Goal: Understand process/instructions

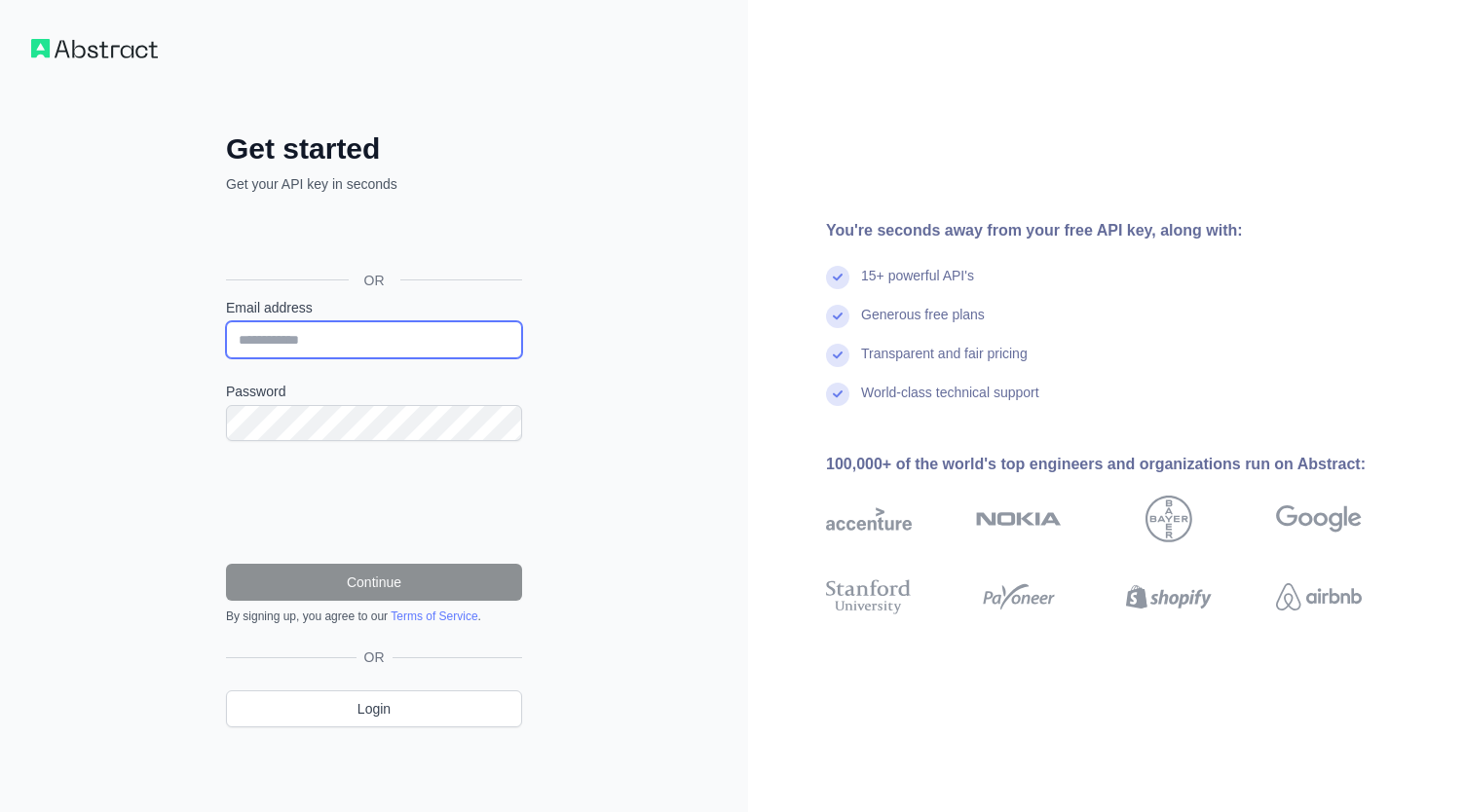
click at [354, 324] on input "Email address" at bounding box center [374, 339] width 297 height 37
type input "**********"
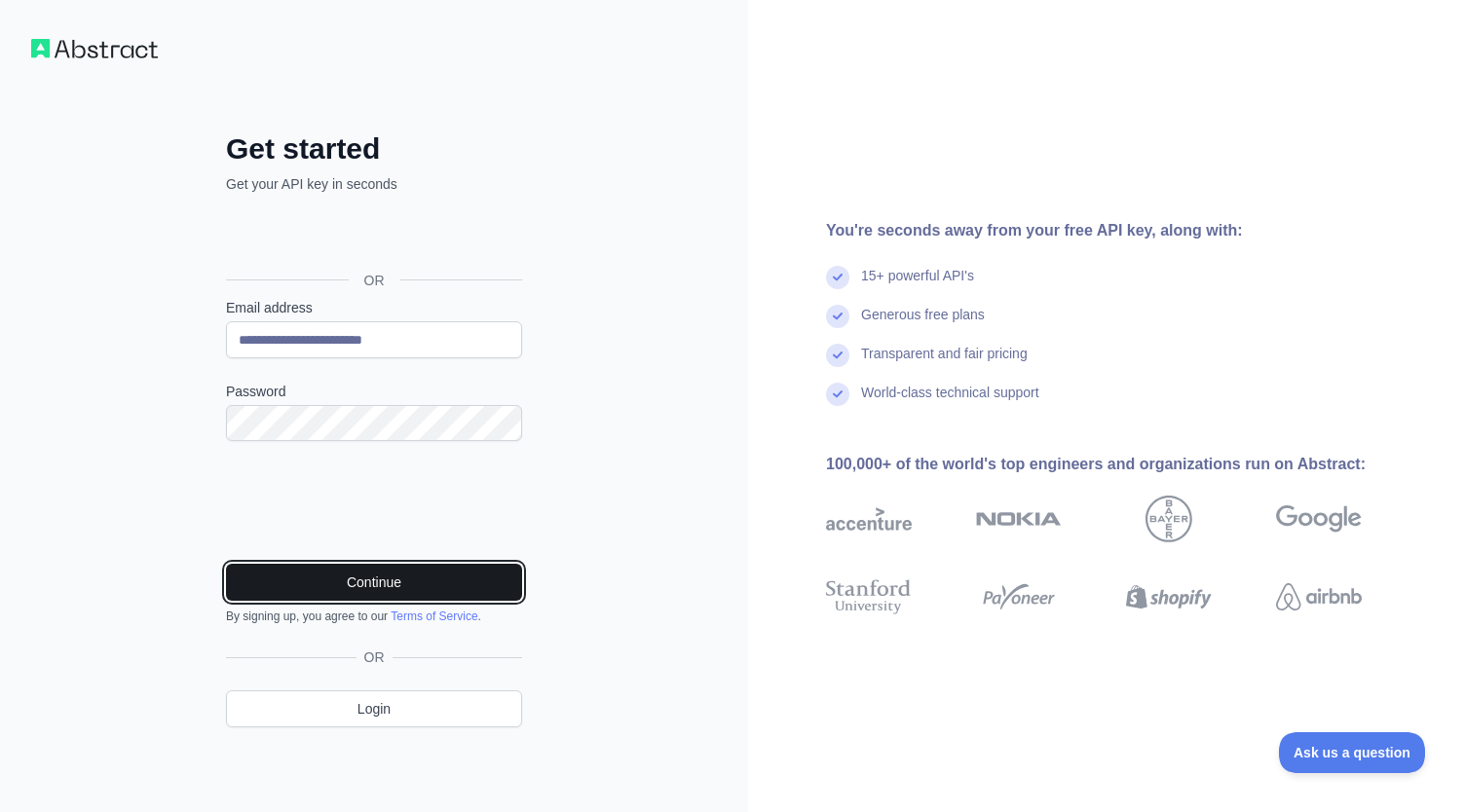
click at [341, 583] on button "Continue" at bounding box center [374, 582] width 297 height 37
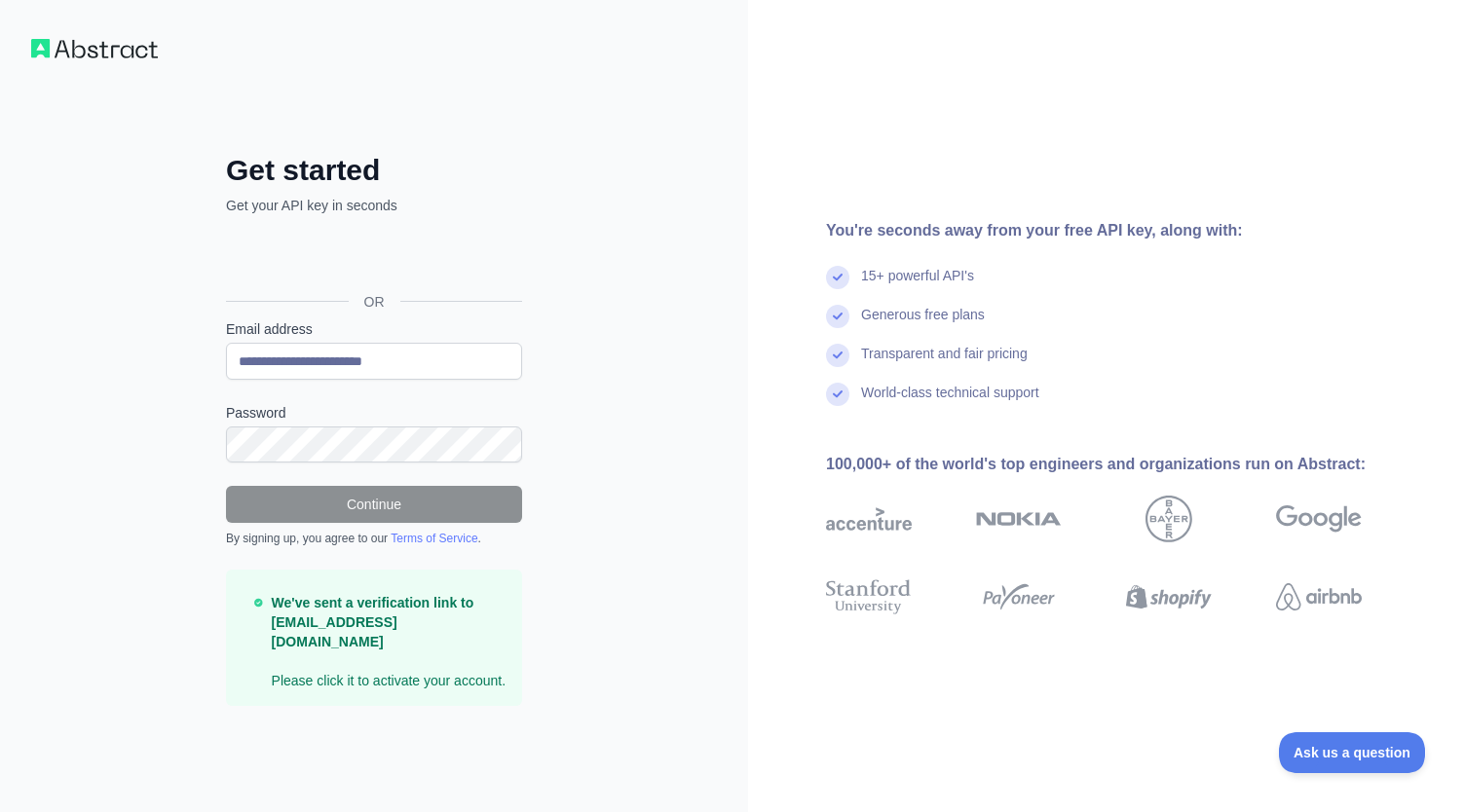
click at [374, 675] on p "We've sent a verification link to [EMAIL_ADDRESS][DOMAIN_NAME] Please click it …" at bounding box center [389, 642] width 235 height 98
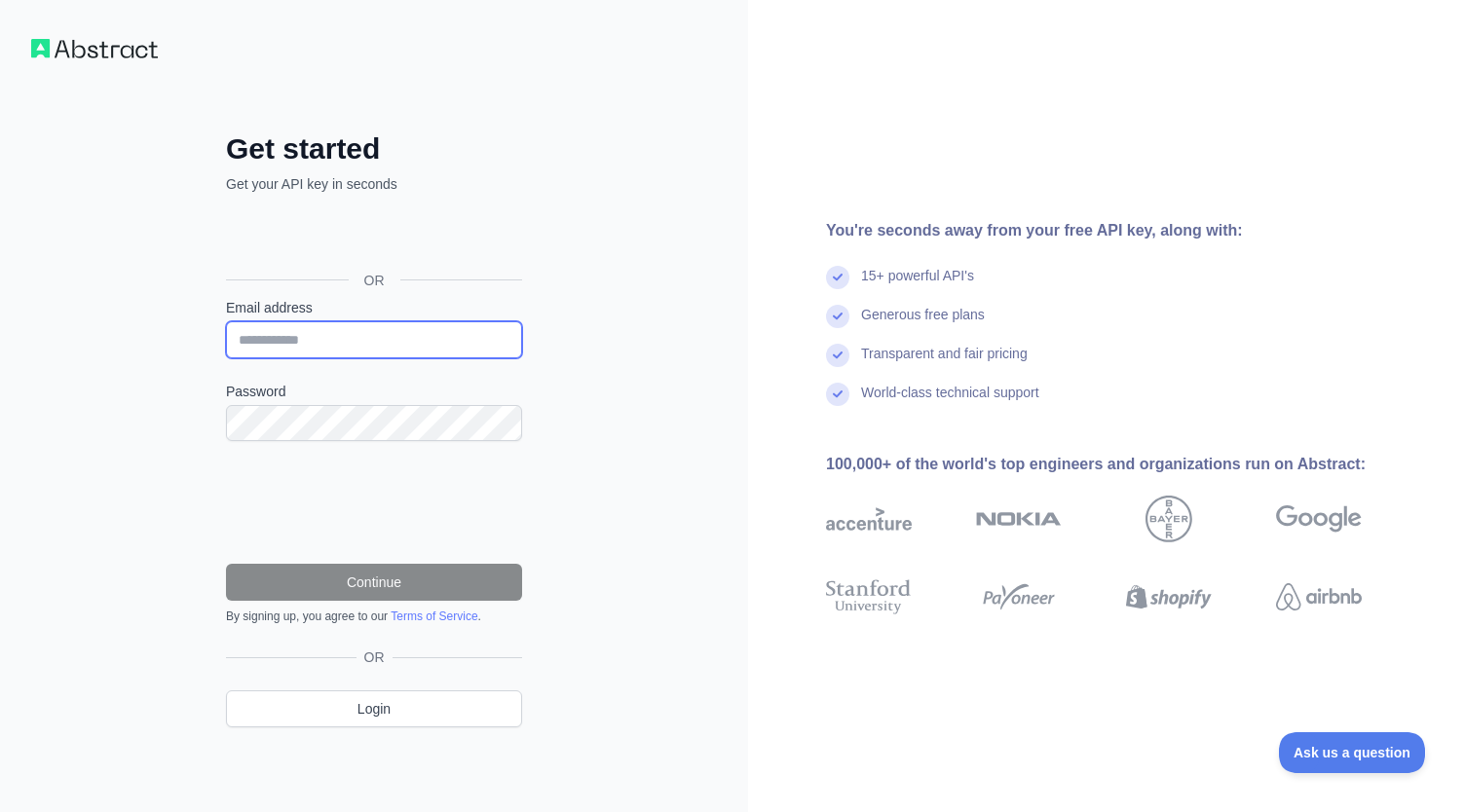
type input "**********"
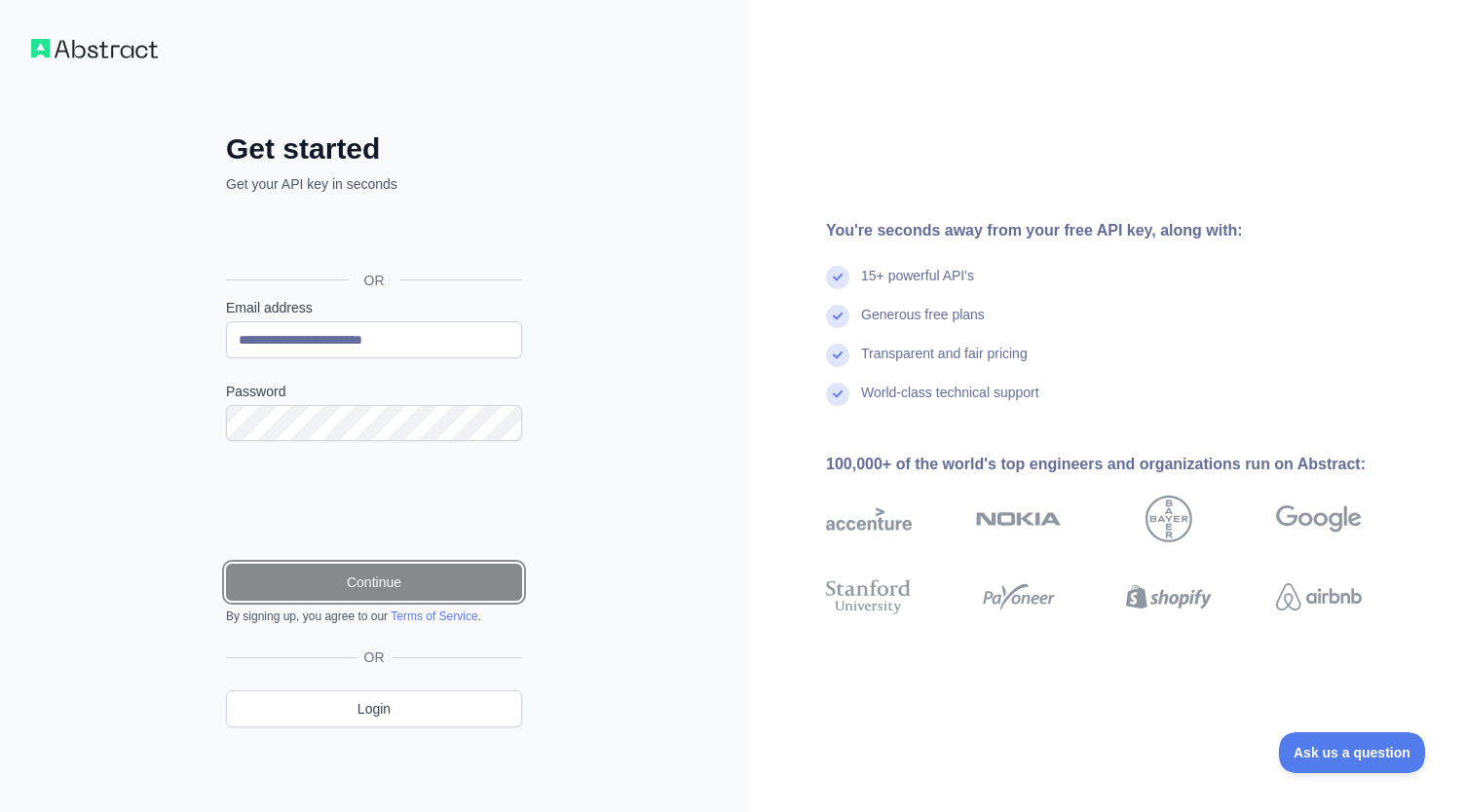
click at [318, 585] on button "Continue" at bounding box center [374, 582] width 297 height 37
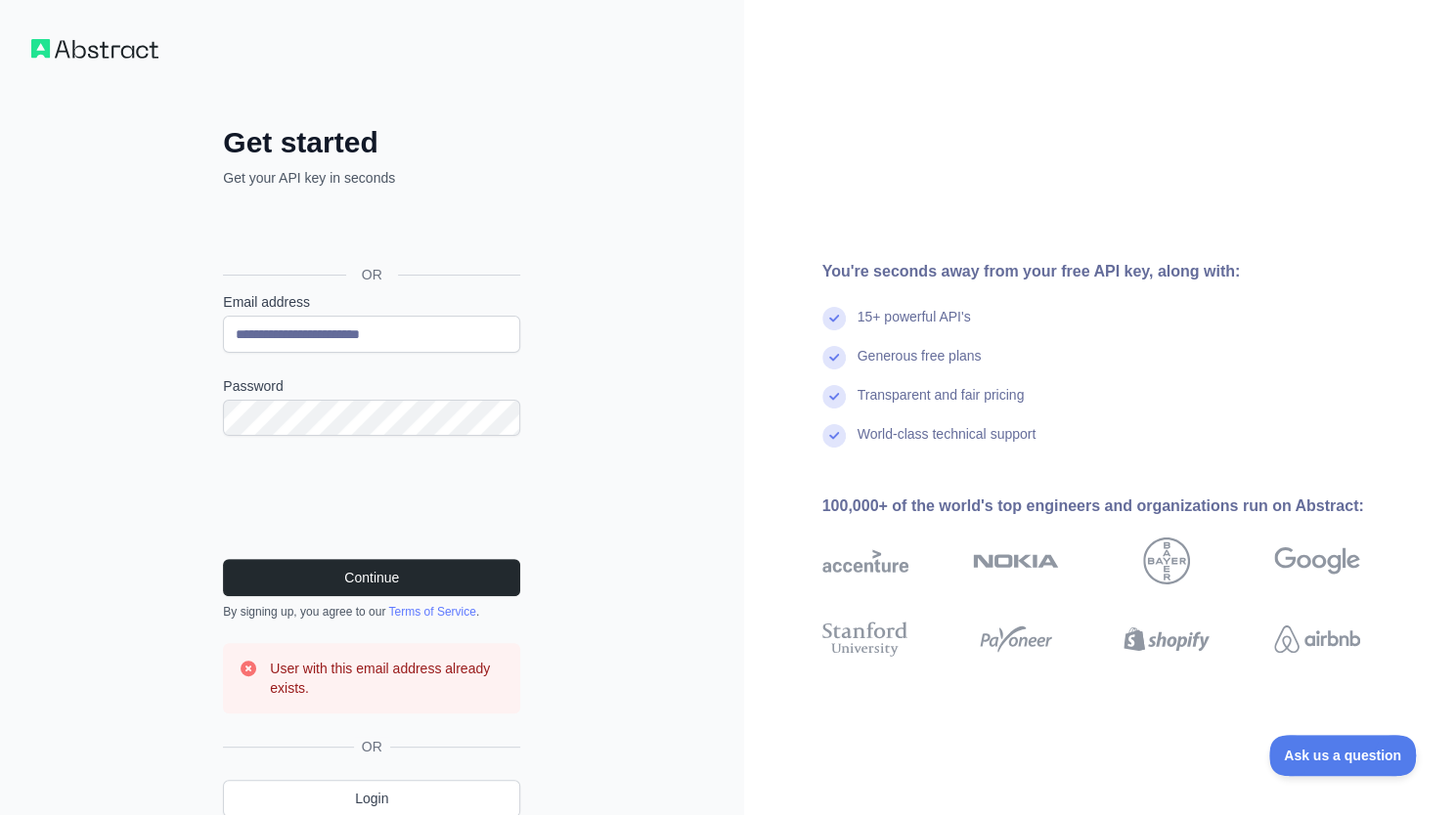
scroll to position [77, 0]
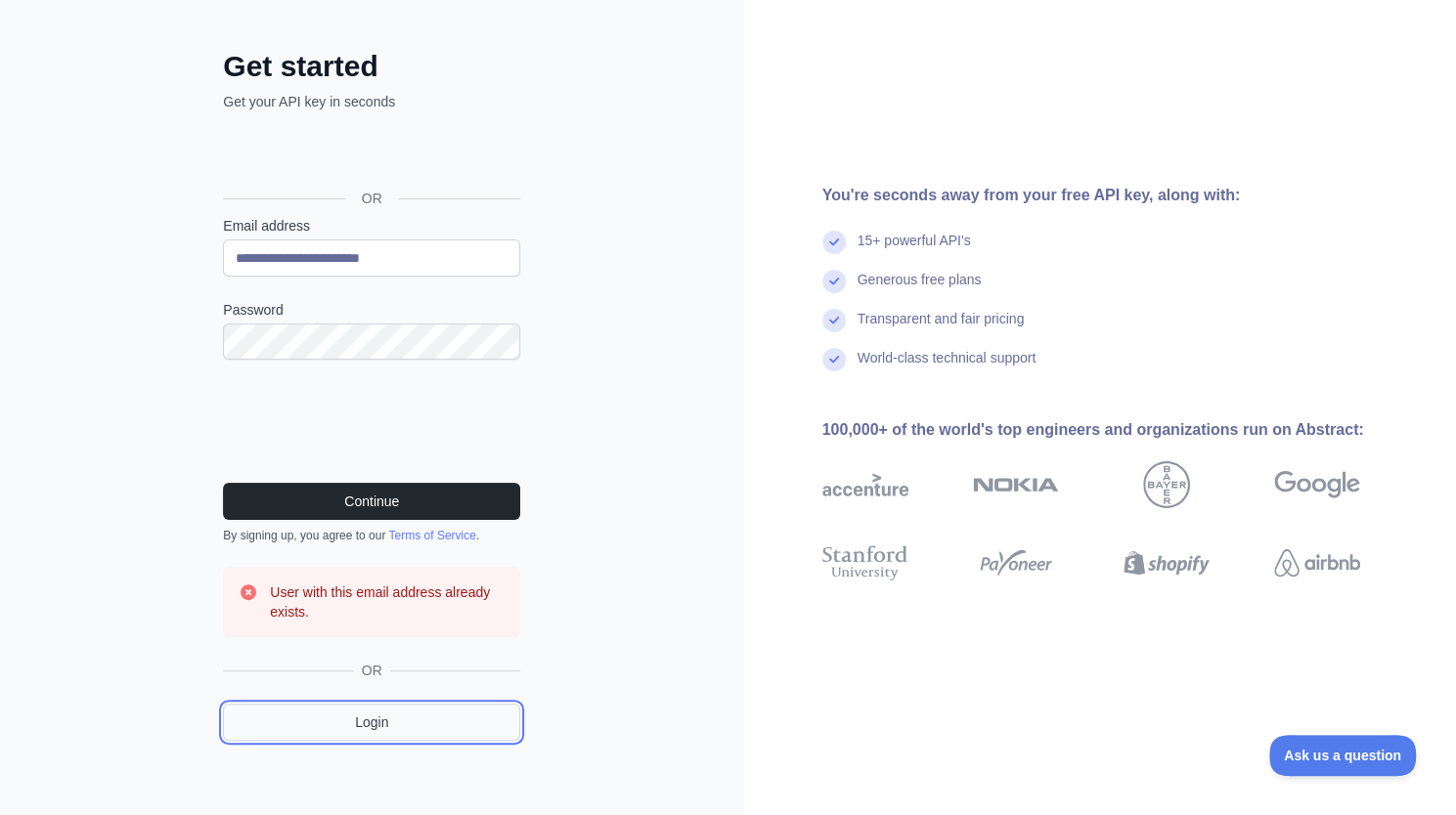
click at [379, 717] on link "Login" at bounding box center [371, 723] width 298 height 37
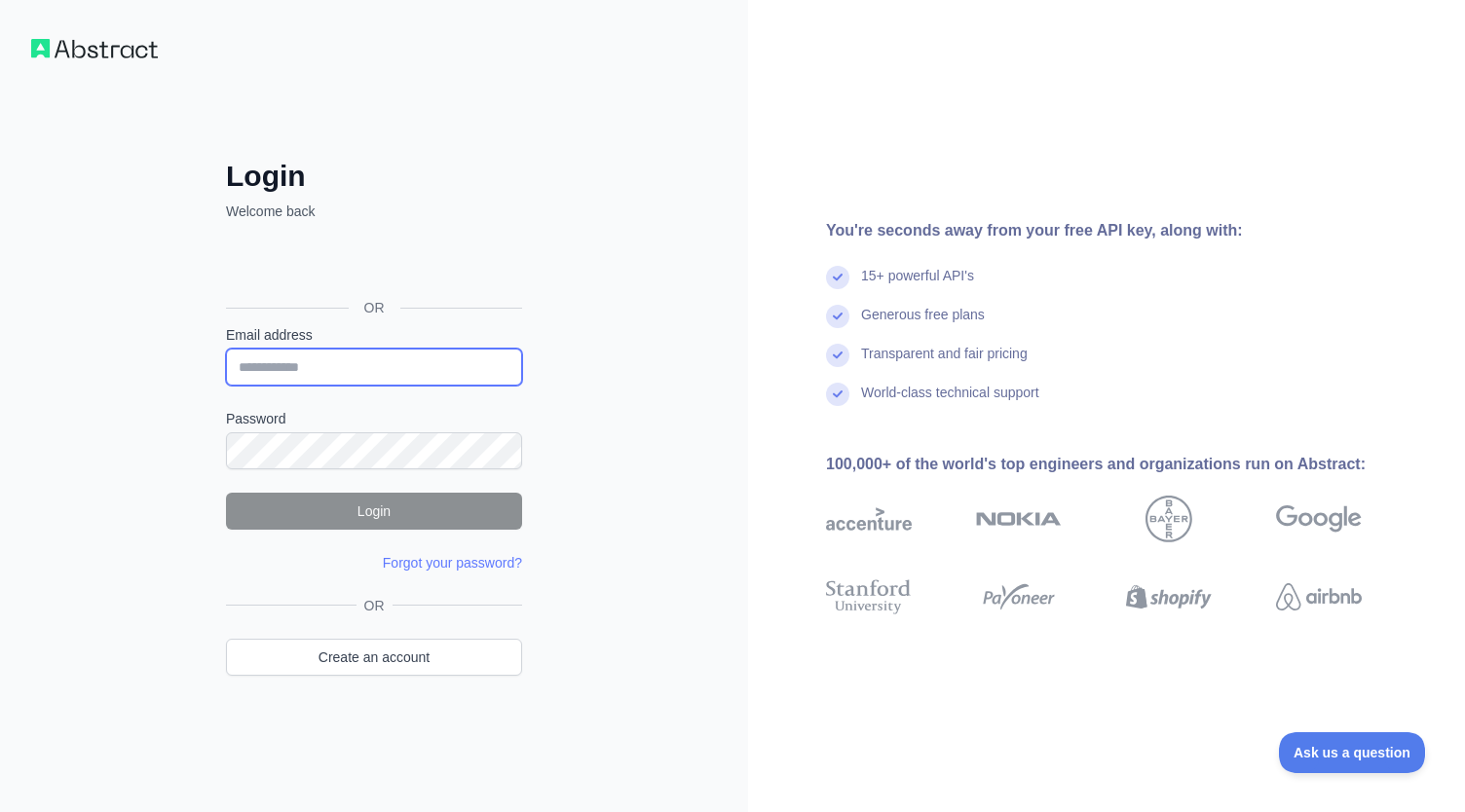
type input "**********"
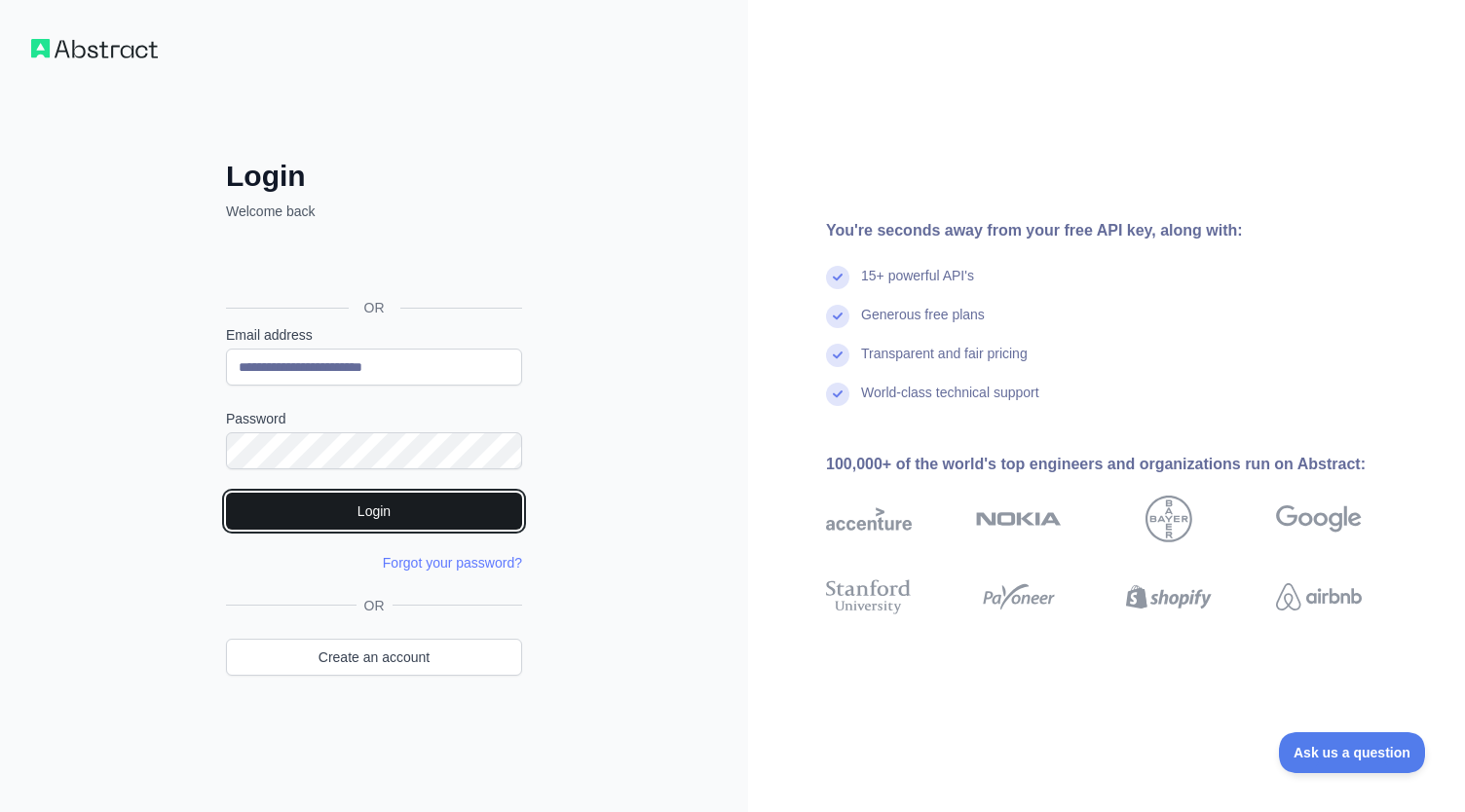
click at [388, 502] on button "Login" at bounding box center [374, 512] width 297 height 37
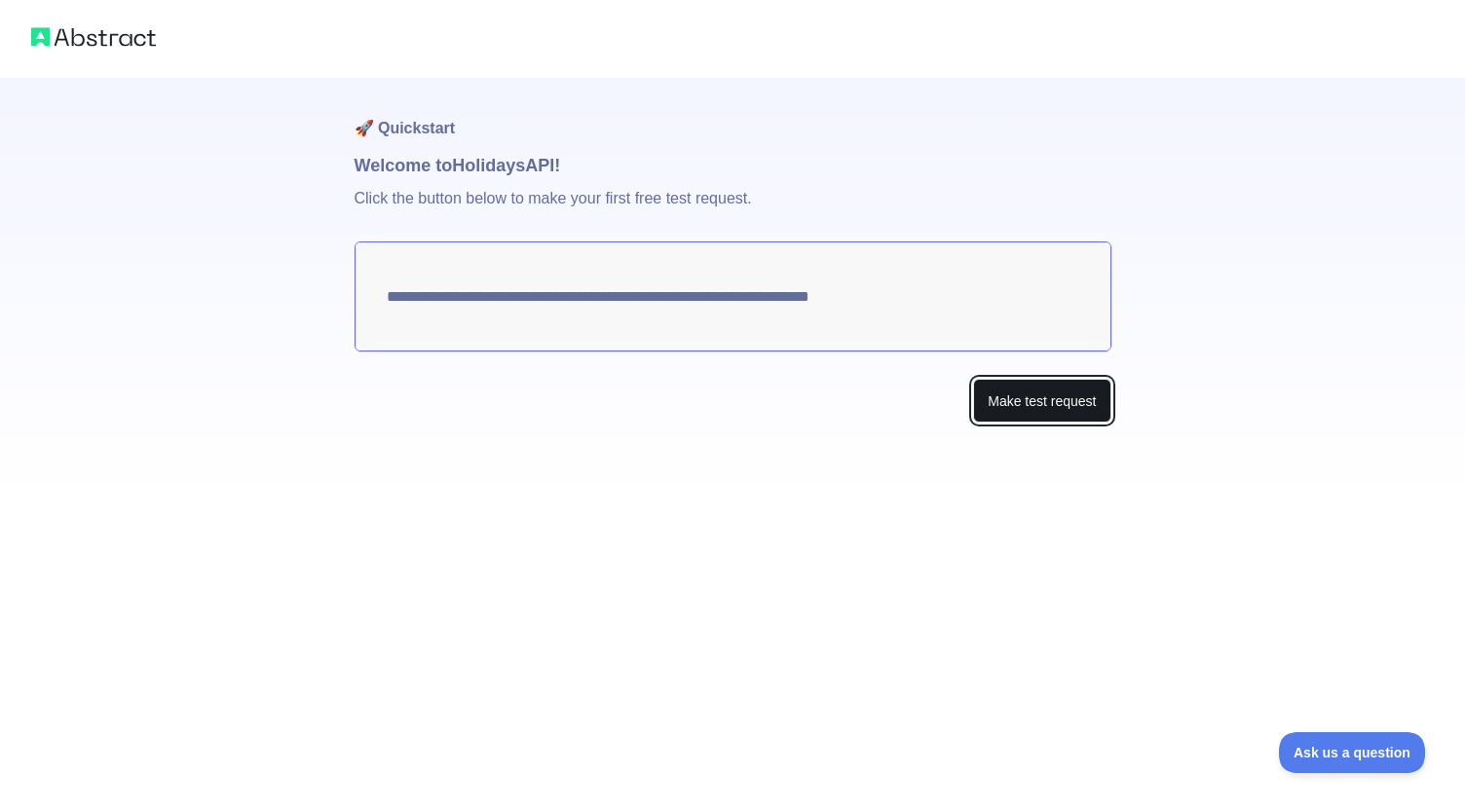
click at [1022, 403] on button "Make test request" at bounding box center [1041, 400] width 137 height 44
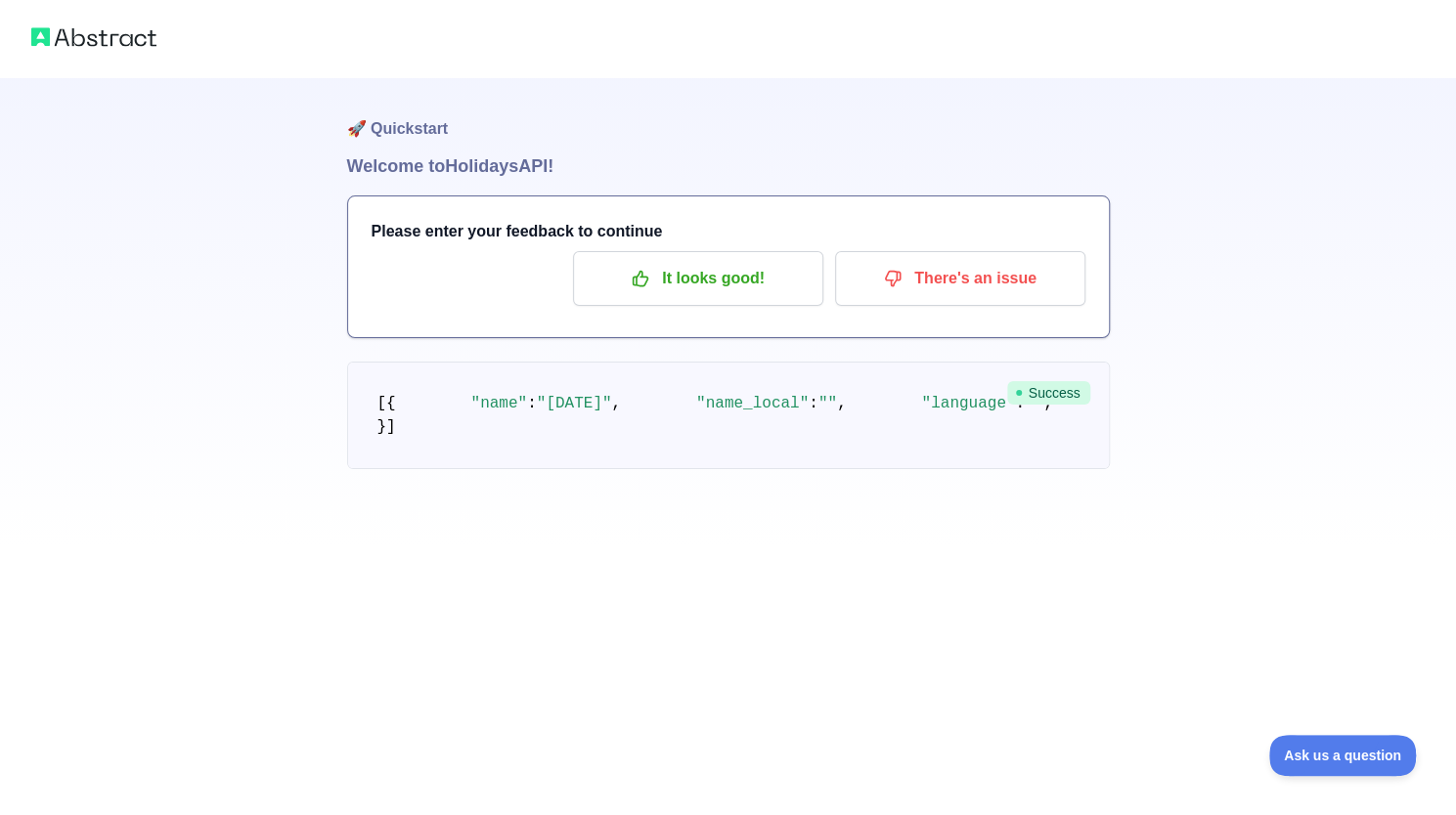
scroll to position [59, 0]
click at [697, 262] on p "It looks good!" at bounding box center [698, 279] width 221 height 33
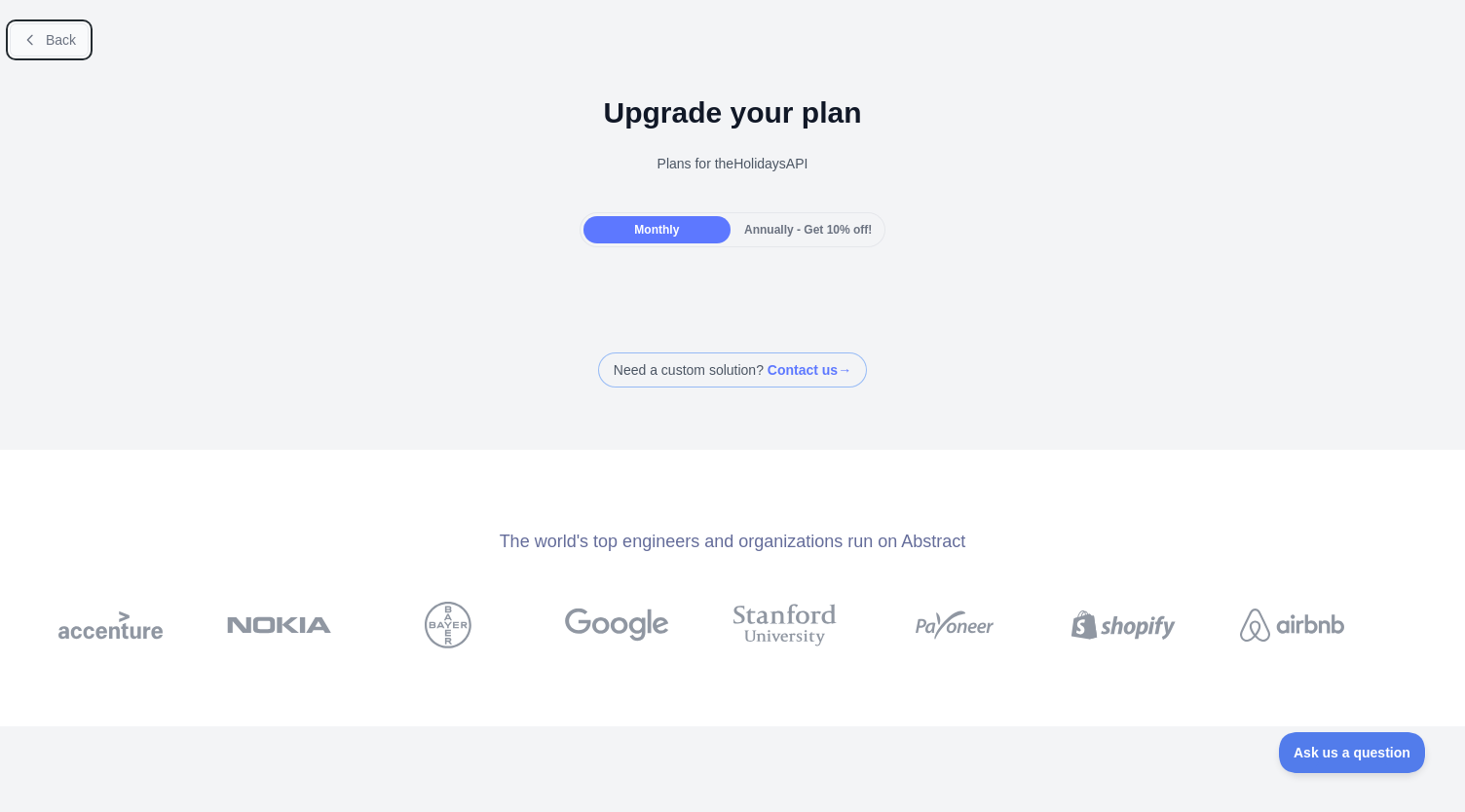
click at [43, 39] on button "Back" at bounding box center [49, 40] width 79 height 33
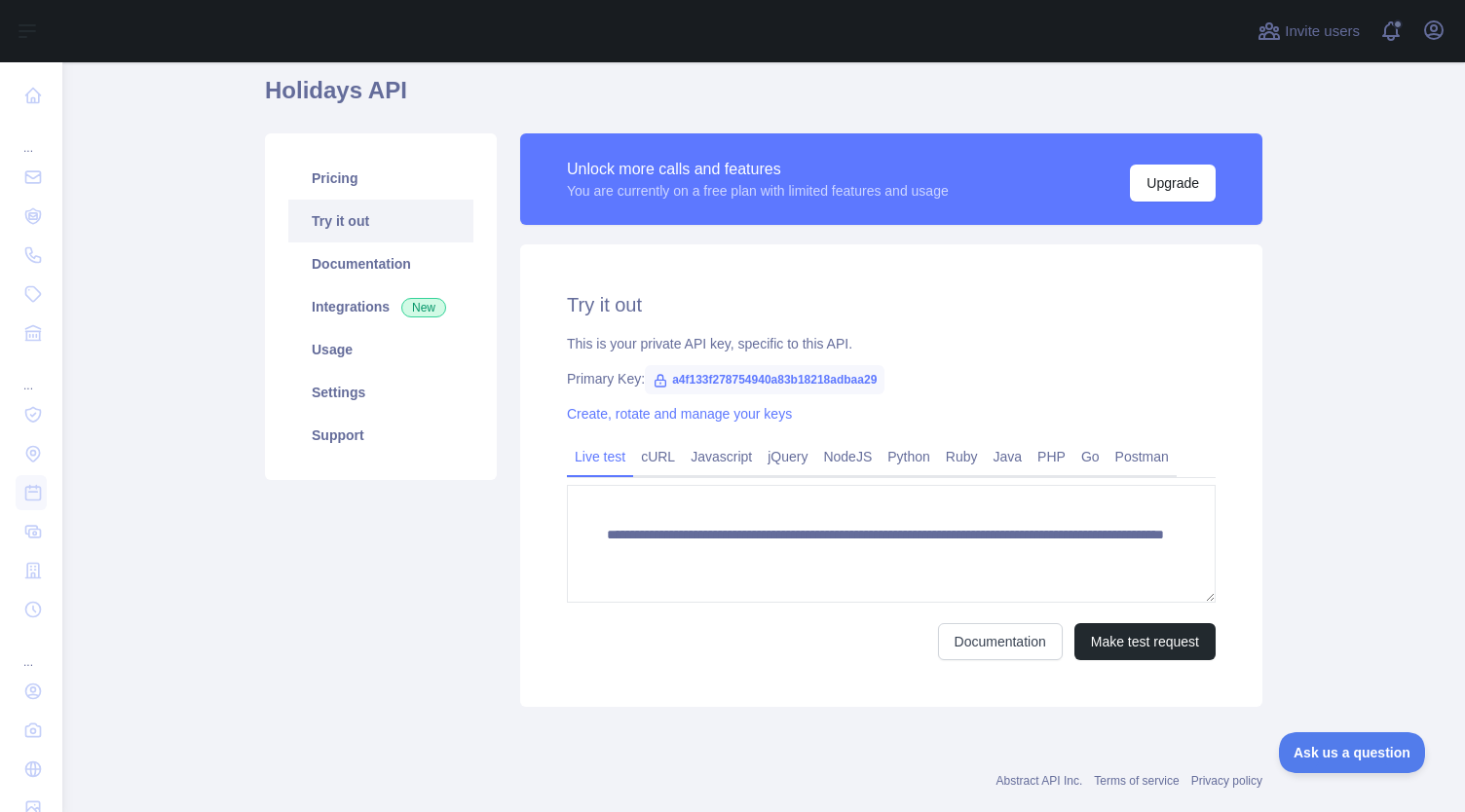
scroll to position [68, 0]
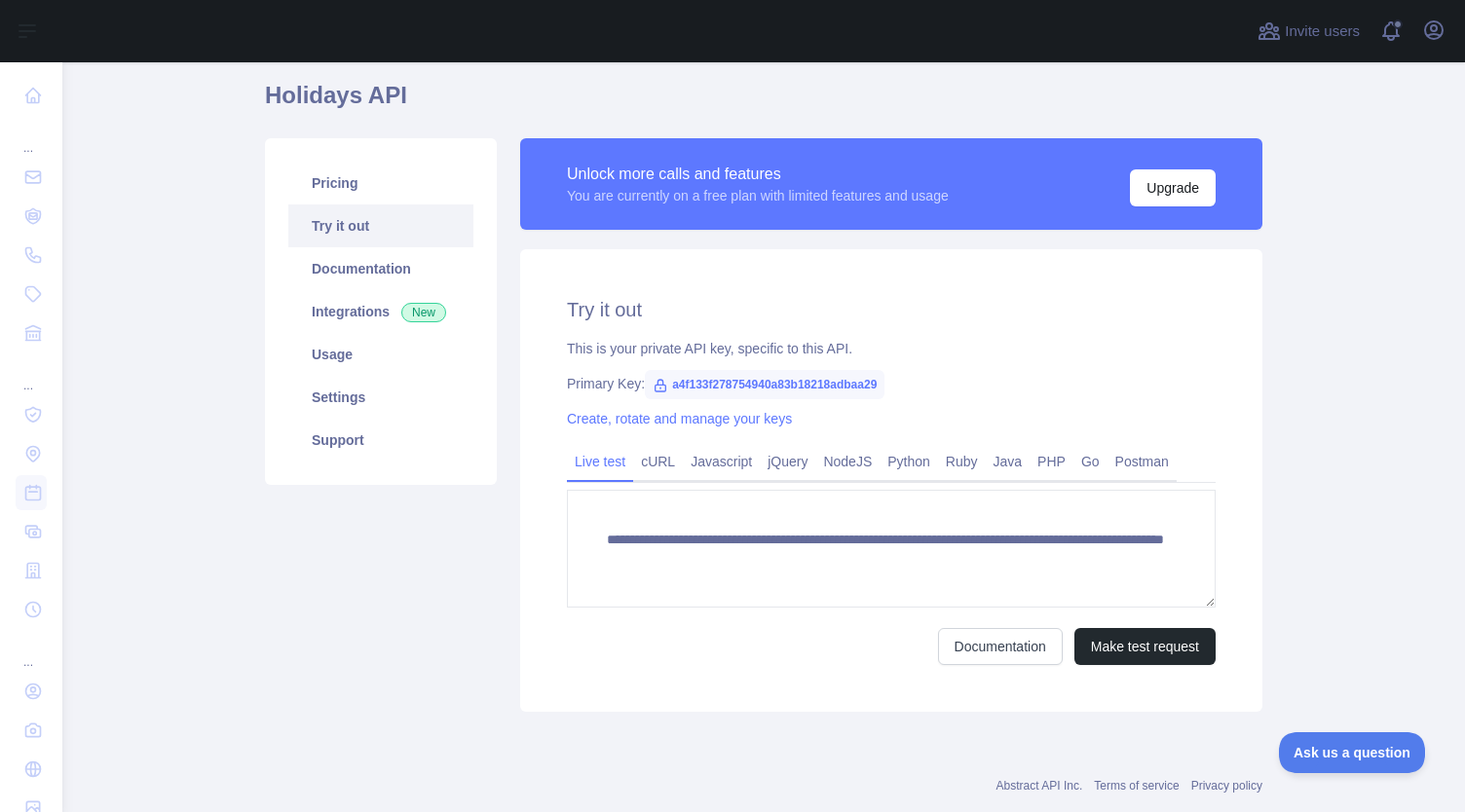
click at [661, 458] on link "cURL" at bounding box center [658, 462] width 50 height 31
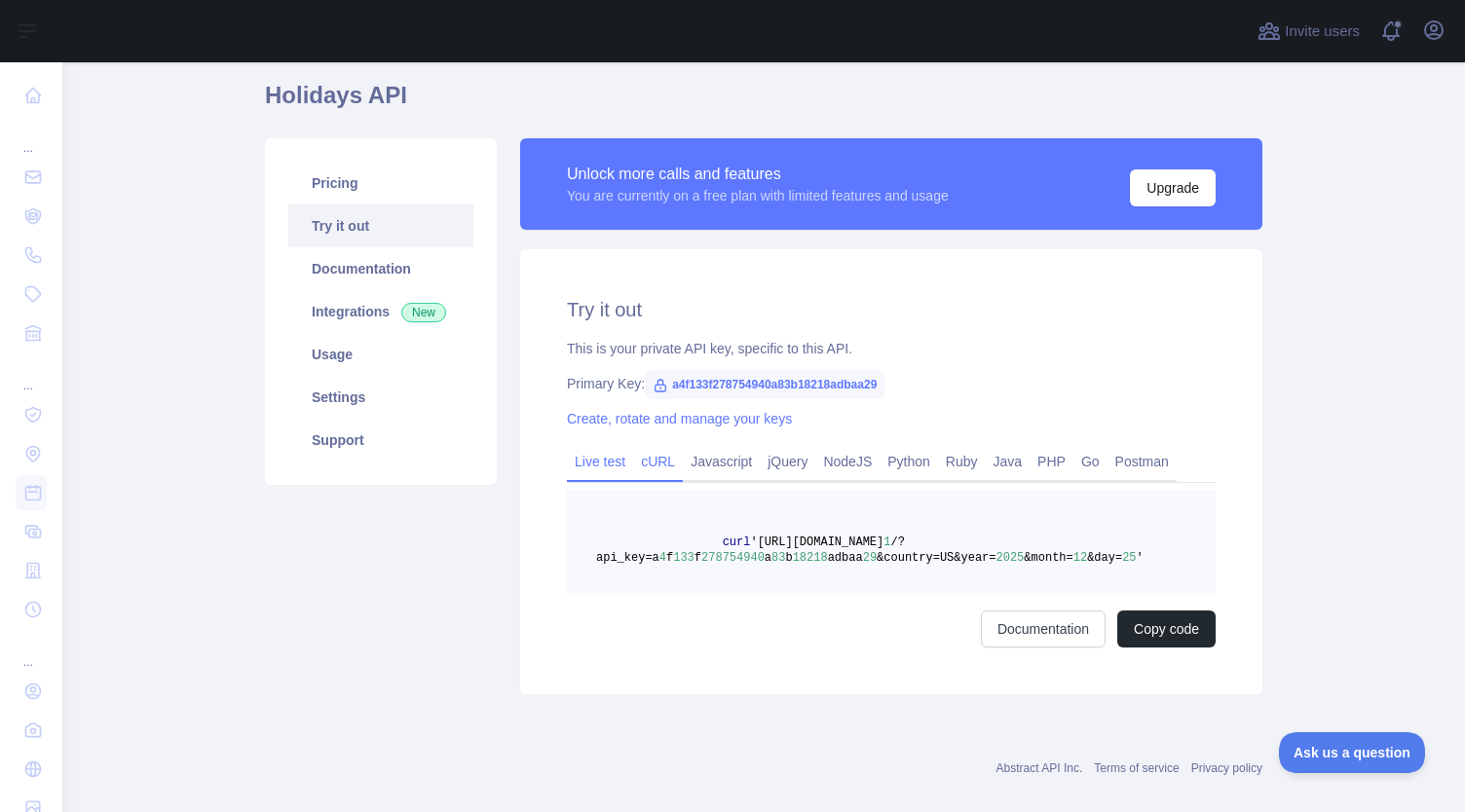
click at [593, 469] on link "Live test" at bounding box center [600, 462] width 67 height 31
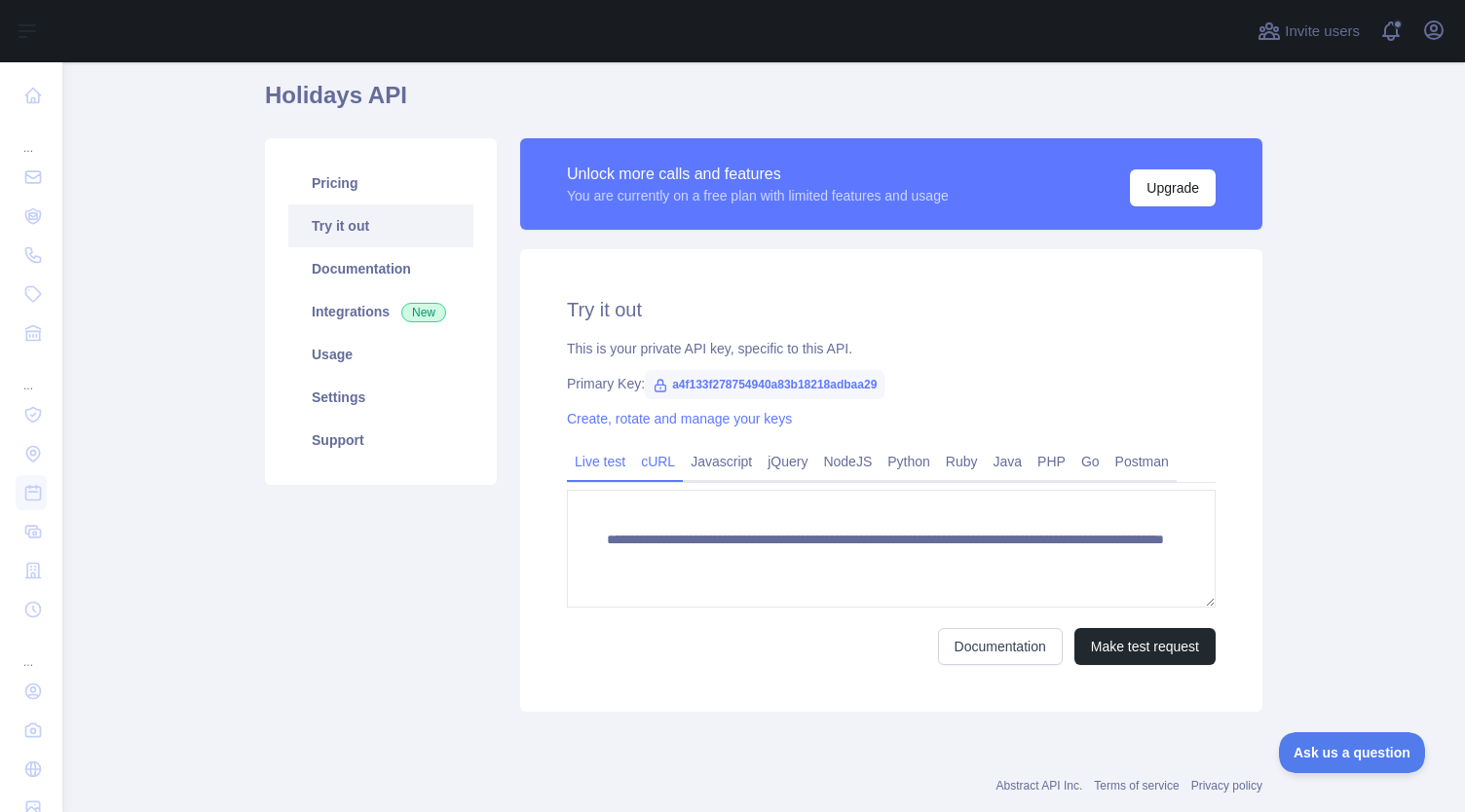
click at [643, 465] on link "cURL" at bounding box center [658, 462] width 50 height 31
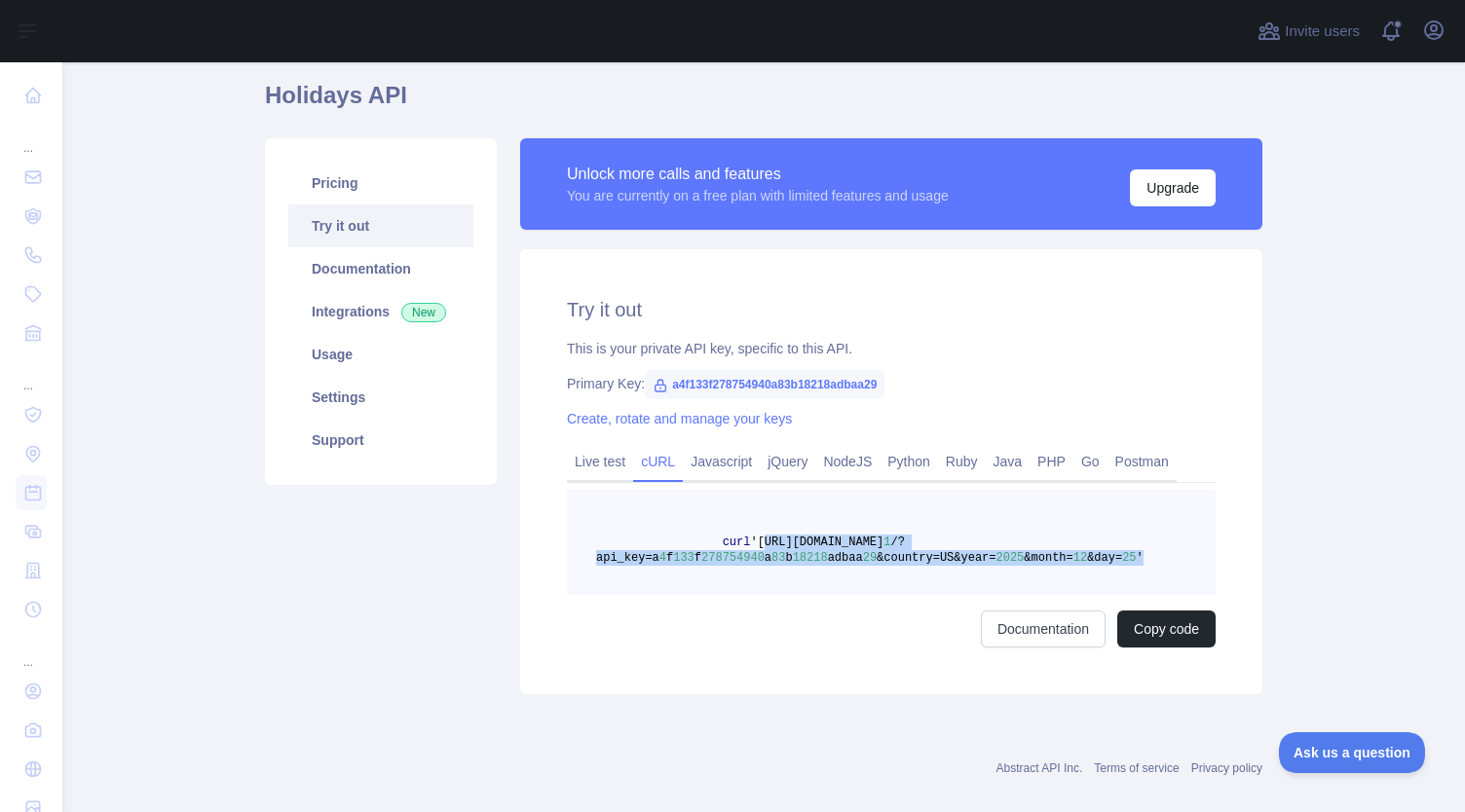
drag, startPoint x: 742, startPoint y: 544, endPoint x: 1110, endPoint y: 571, distance: 369.0
click at [1110, 571] on pre "curl 'https://holidays.abstractapi.com/v 1 /?api_key=a 4 f 133 f 278754940 a 83…" at bounding box center [891, 543] width 649 height 106
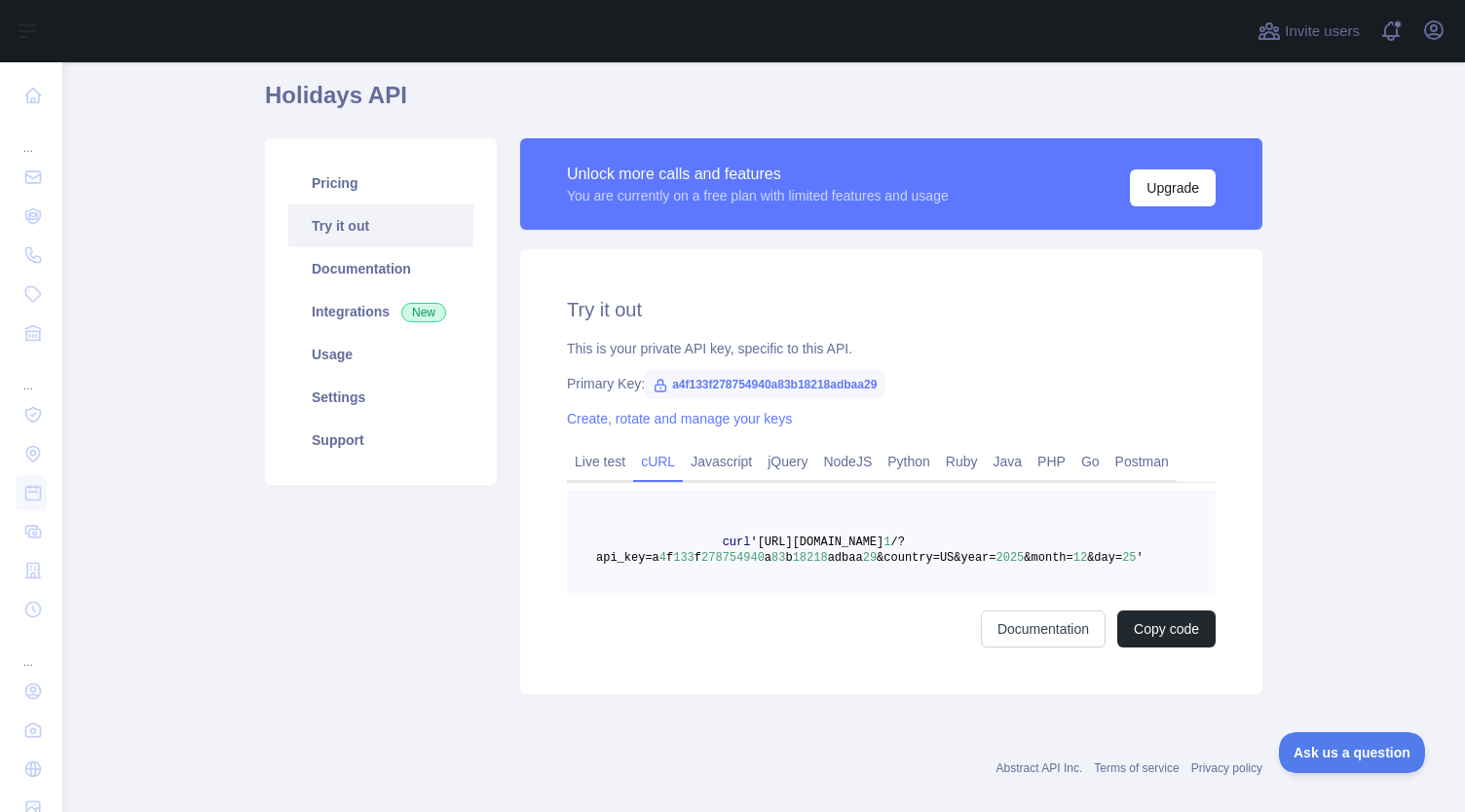
click at [1077, 522] on pre "curl 'https://holidays.abstractapi.com/v 1 /?api_key=a 4 f 133 f 278754940 a 83…" at bounding box center [891, 543] width 649 height 106
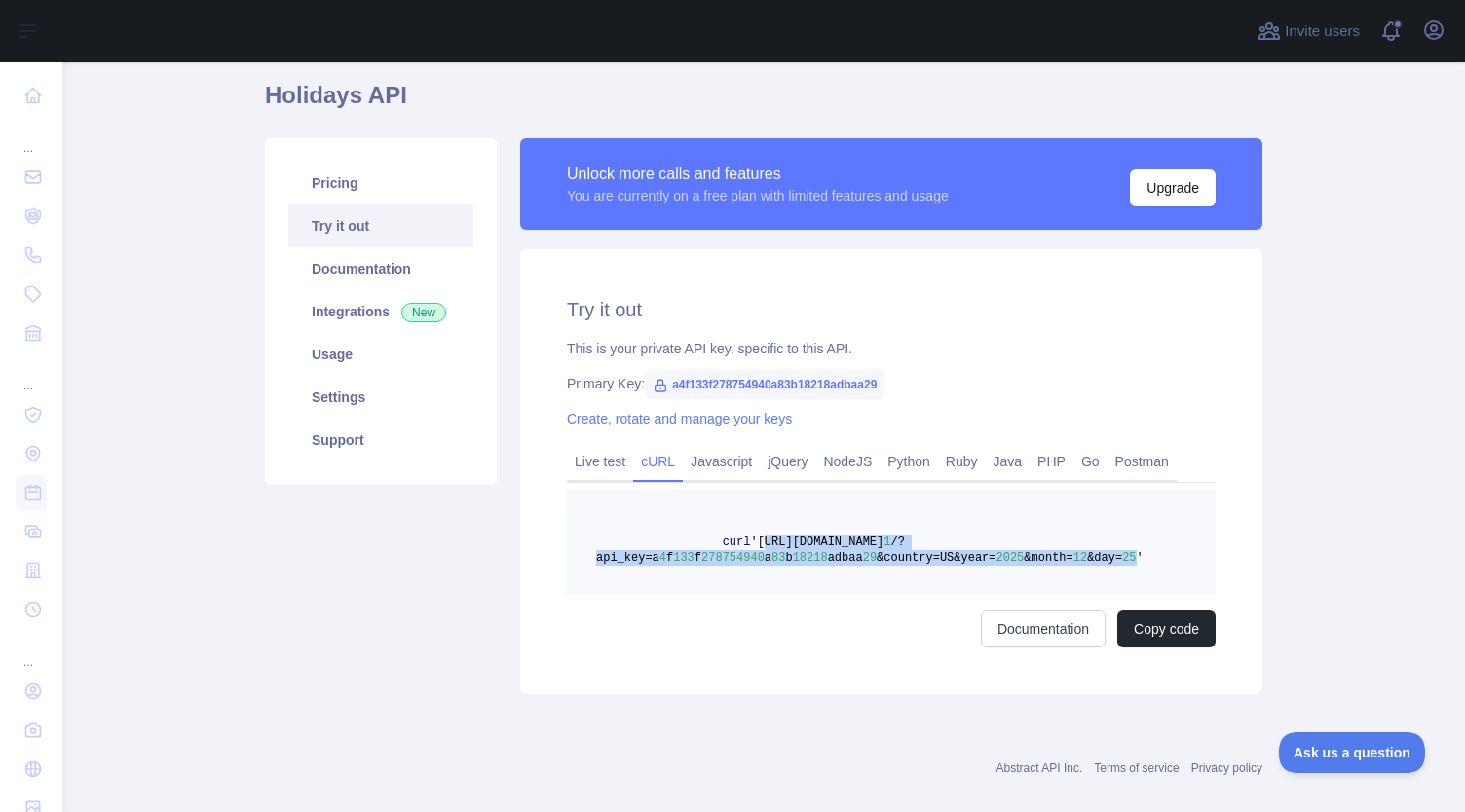
drag, startPoint x: 741, startPoint y: 538, endPoint x: 1080, endPoint y: 554, distance: 339.4
click at [1080, 554] on span "curl 'https://holidays.abstractapi.com/v 1 /?api_key=a 4 f 133 f 278754940 a 83…" at bounding box center [869, 550] width 547 height 29
copy span "https://holidays.abstractapi.com/v 1 /?api_key=a 4 f 133 f 278754940 a 83 b 182…"
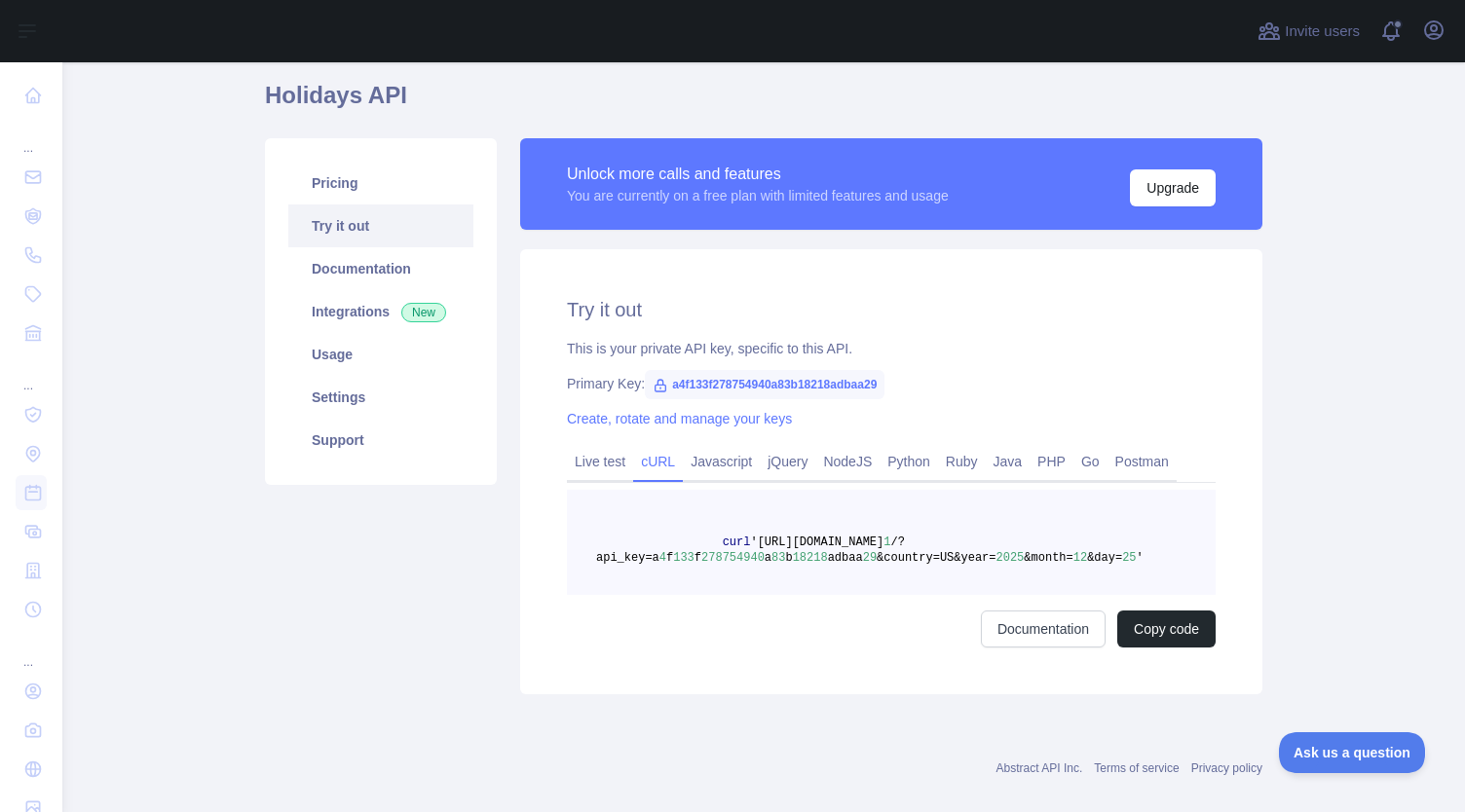
click at [627, 504] on pre "curl 'https://holidays.abstractapi.com/v 1 /?api_key=a 4 f 133 f 278754940 a 83…" at bounding box center [891, 543] width 649 height 106
click at [594, 463] on link "Live test" at bounding box center [600, 462] width 67 height 31
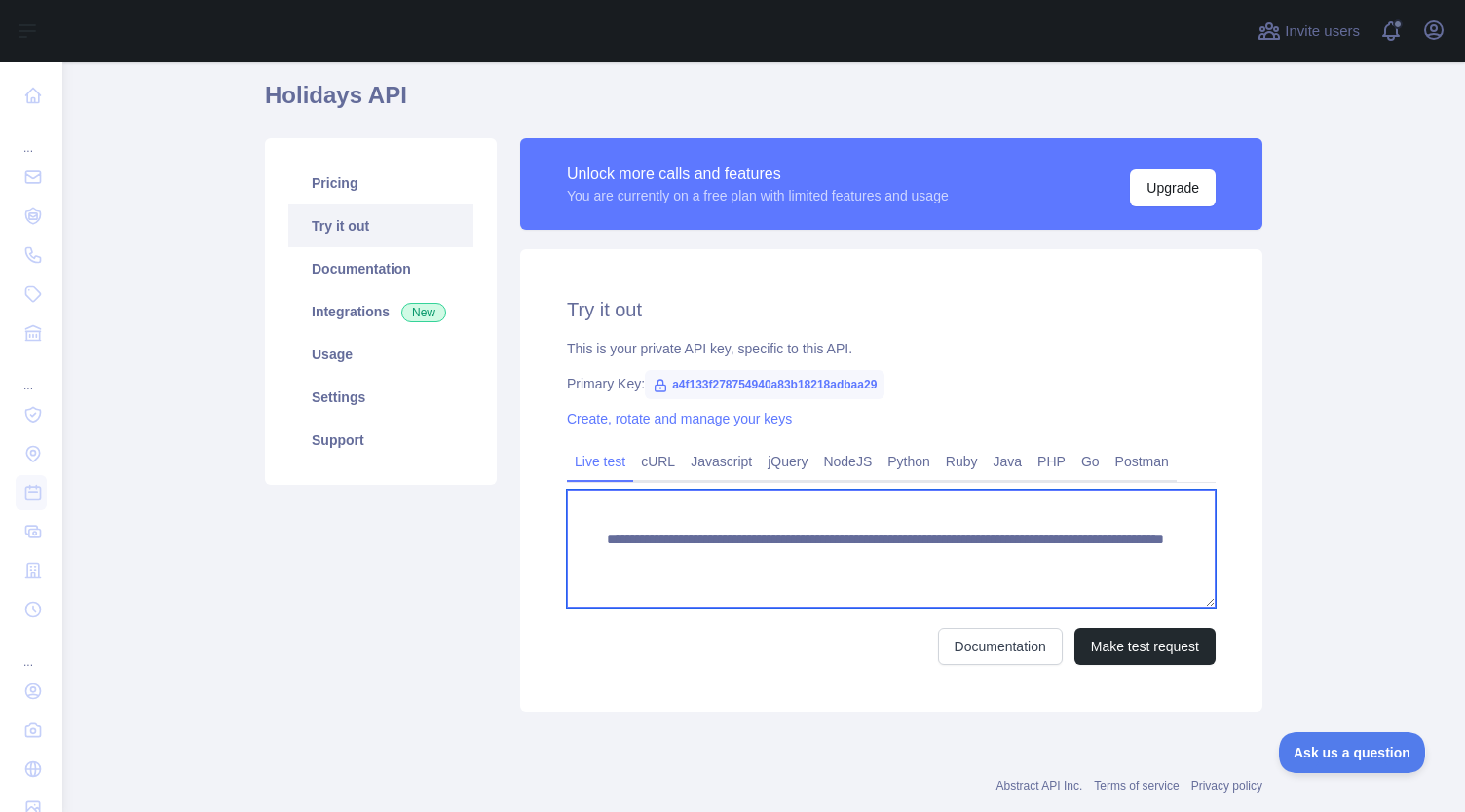
drag, startPoint x: 596, startPoint y: 540, endPoint x: 712, endPoint y: 586, distance: 124.8
click at [712, 586] on textarea "**********" at bounding box center [891, 549] width 649 height 117
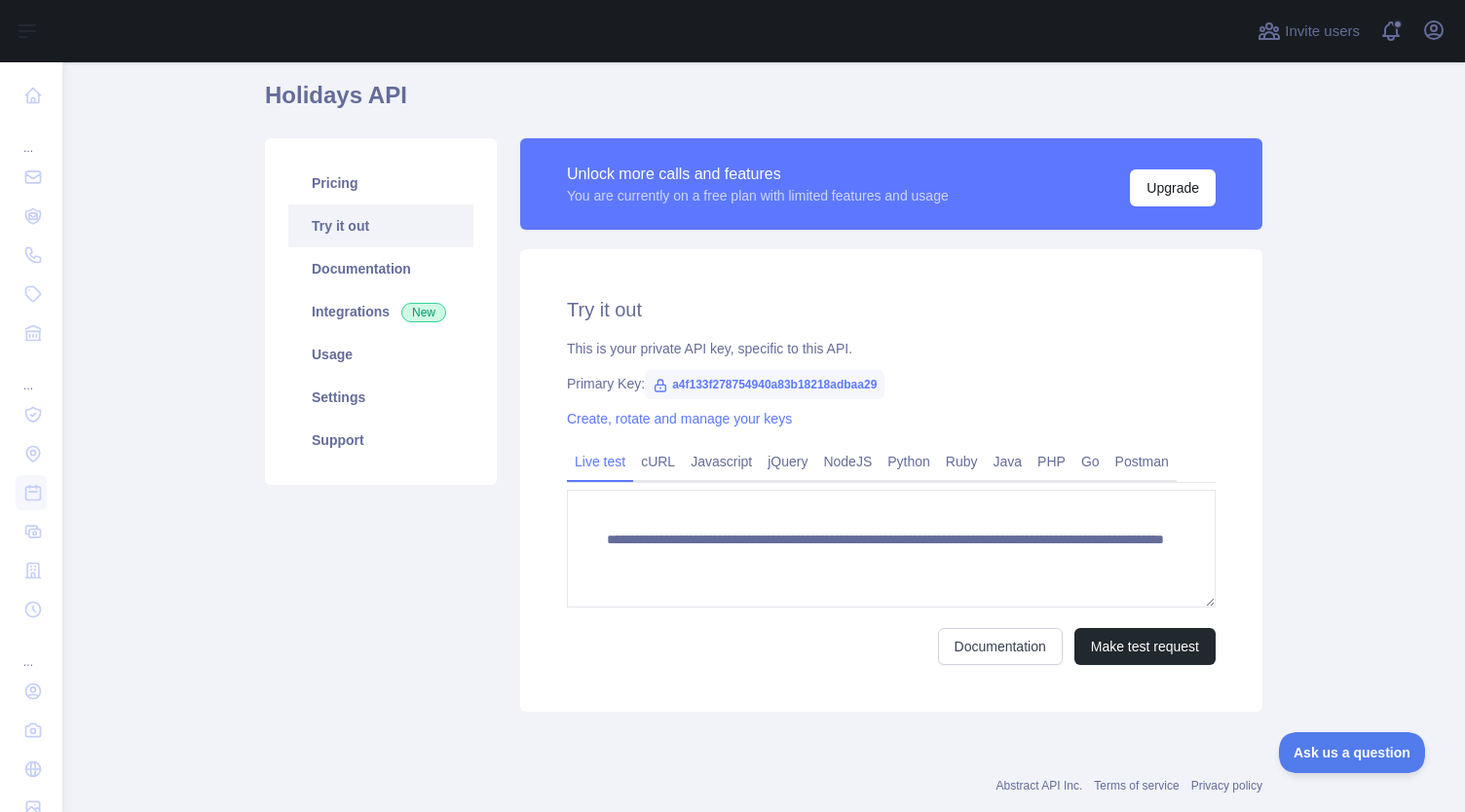
click at [769, 638] on div "Documentation Make test request" at bounding box center [891, 647] width 649 height 37
click at [656, 461] on link "cURL" at bounding box center [658, 462] width 50 height 31
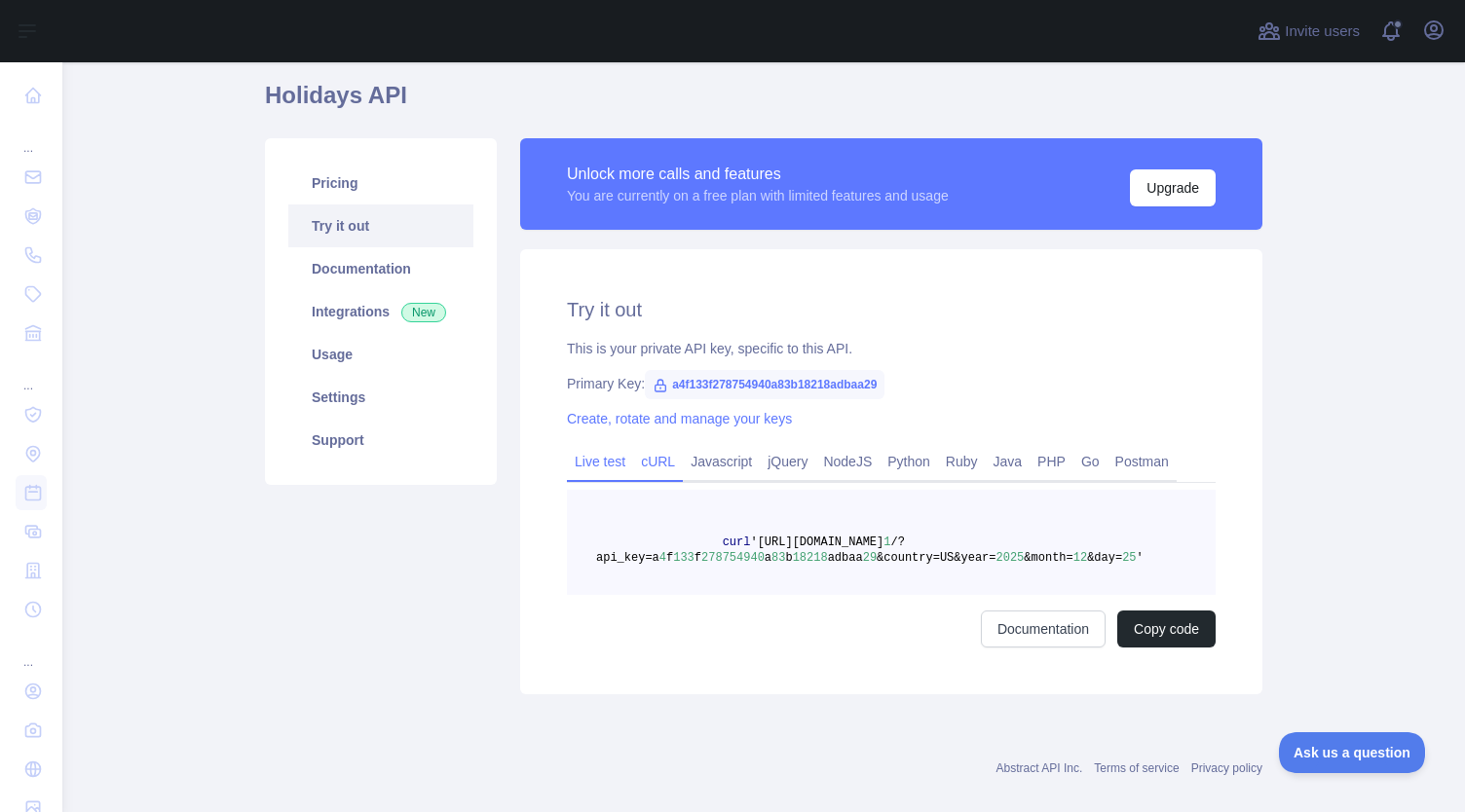
click at [606, 465] on link "Live test" at bounding box center [600, 462] width 67 height 31
